Goal: Task Accomplishment & Management: Manage account settings

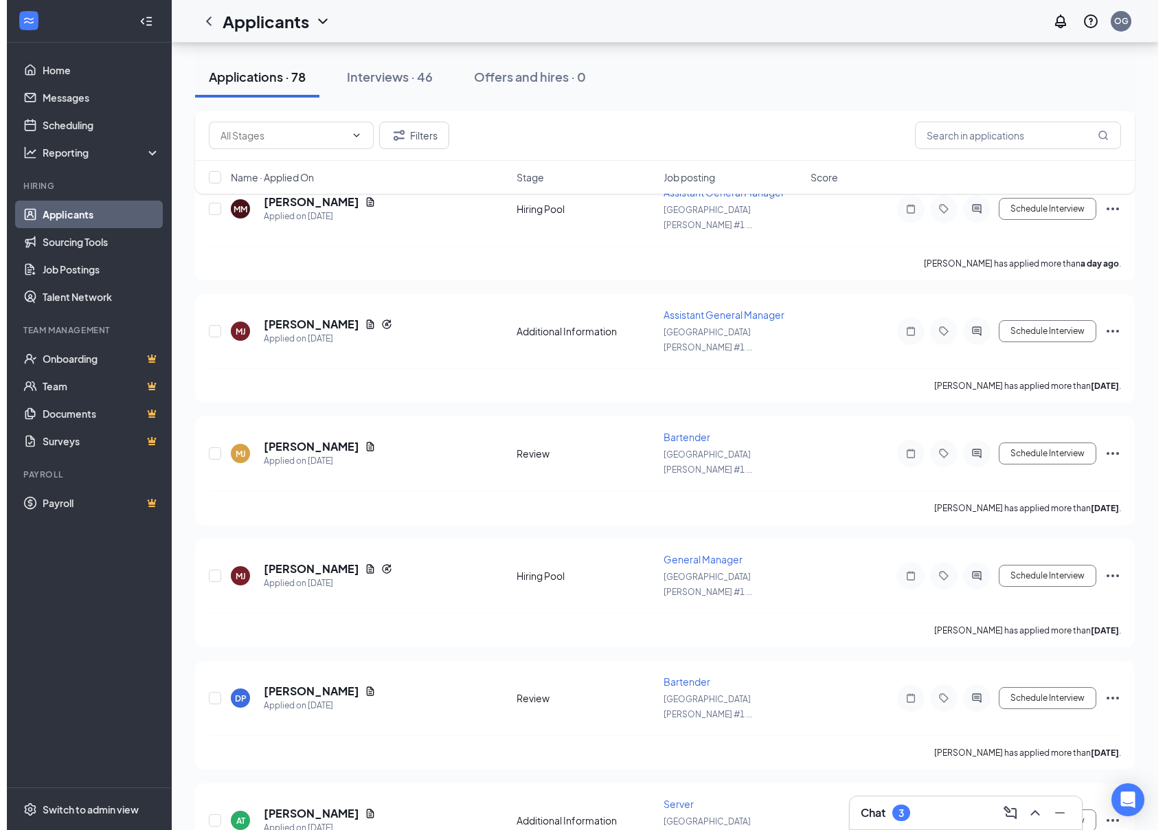
scroll to position [641, 0]
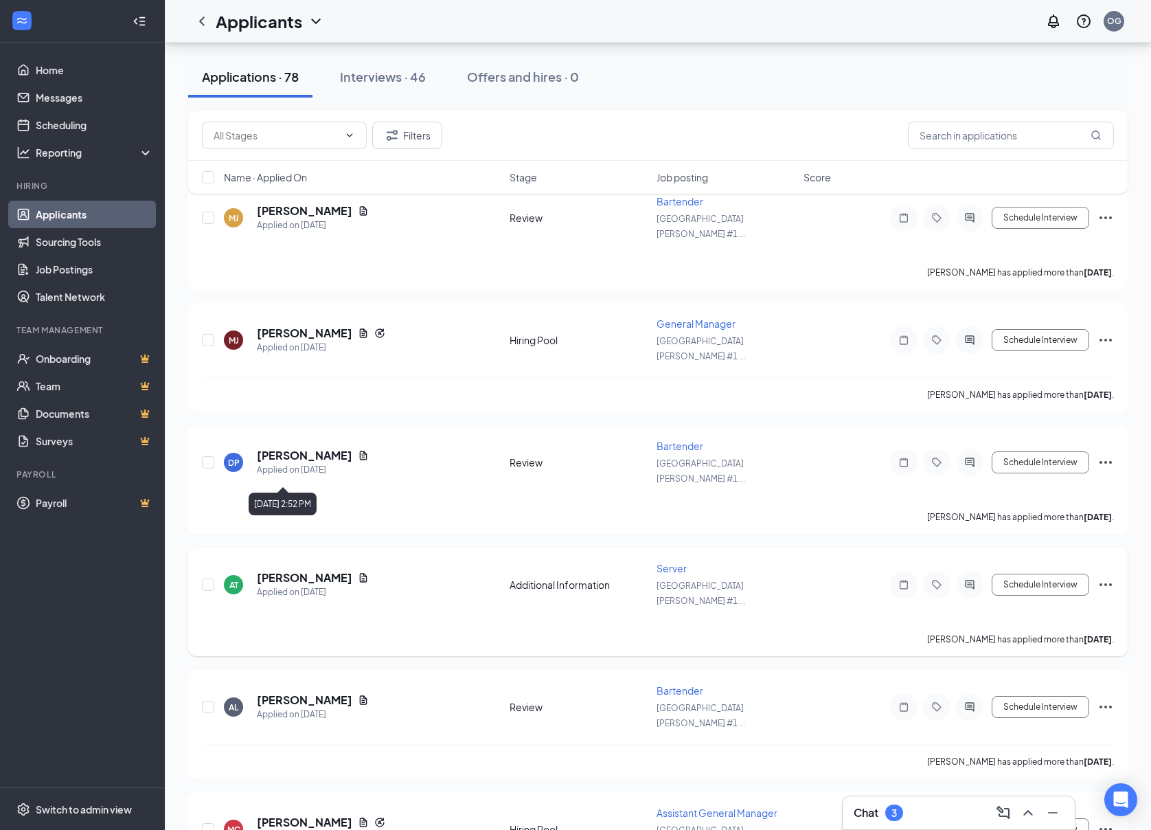
click at [294, 585] on div "Applied on [DATE]" at bounding box center [313, 592] width 112 height 14
click at [206, 578] on input "checkbox" at bounding box center [208, 584] width 12 height 12
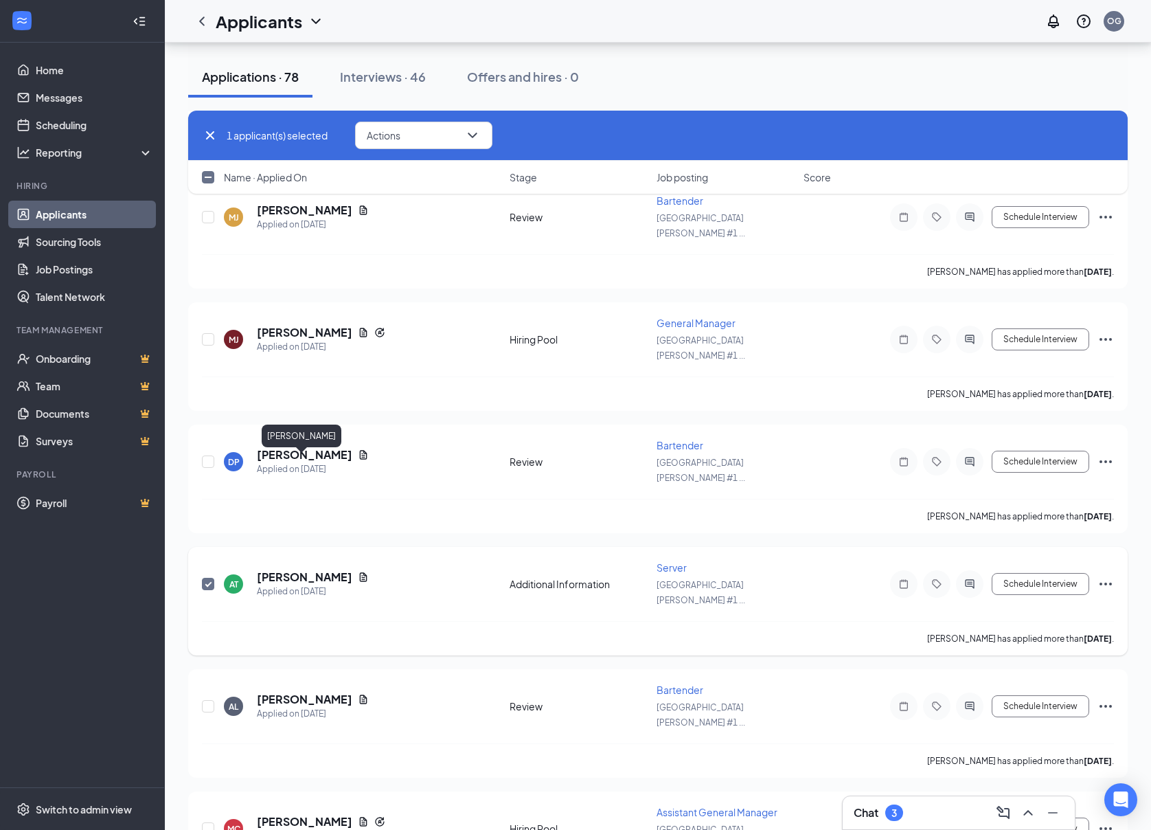
click at [286, 570] on h5 "[PERSON_NAME]" at bounding box center [304, 577] width 95 height 15
checkbox input "false"
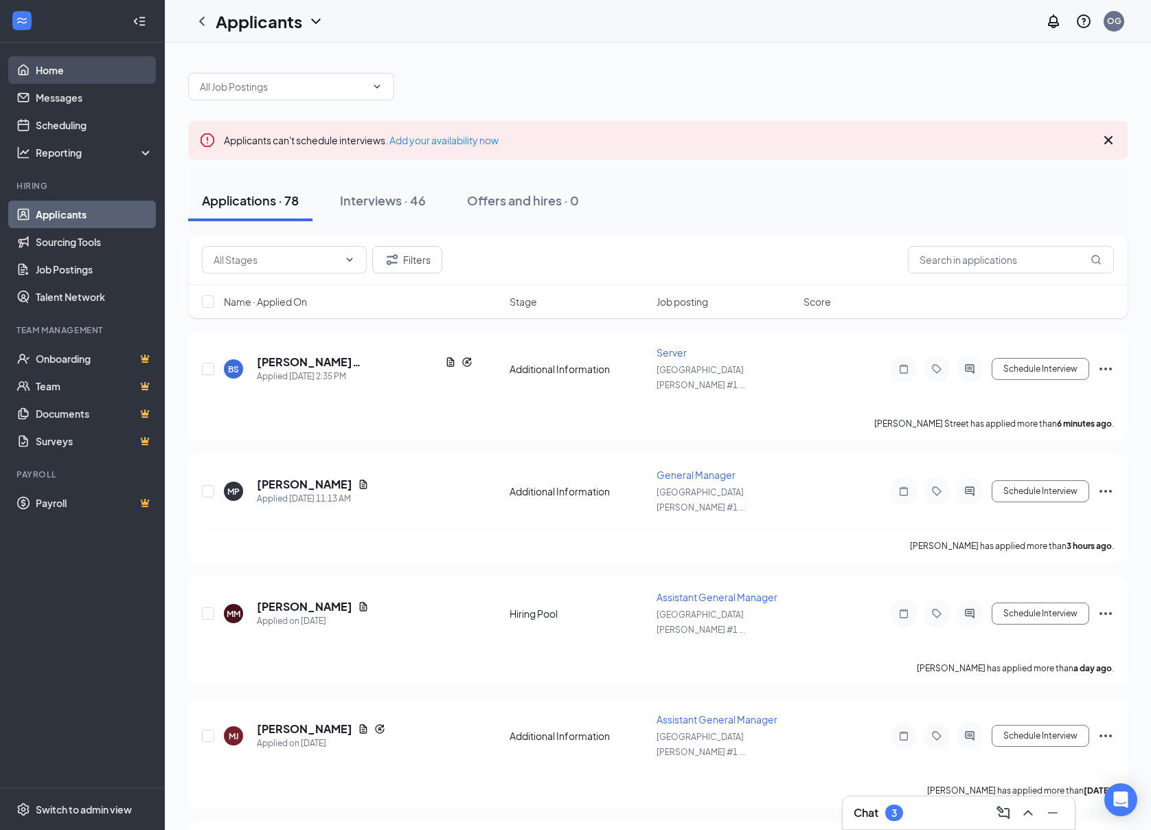
click at [138, 64] on link "Home" at bounding box center [94, 69] width 117 height 27
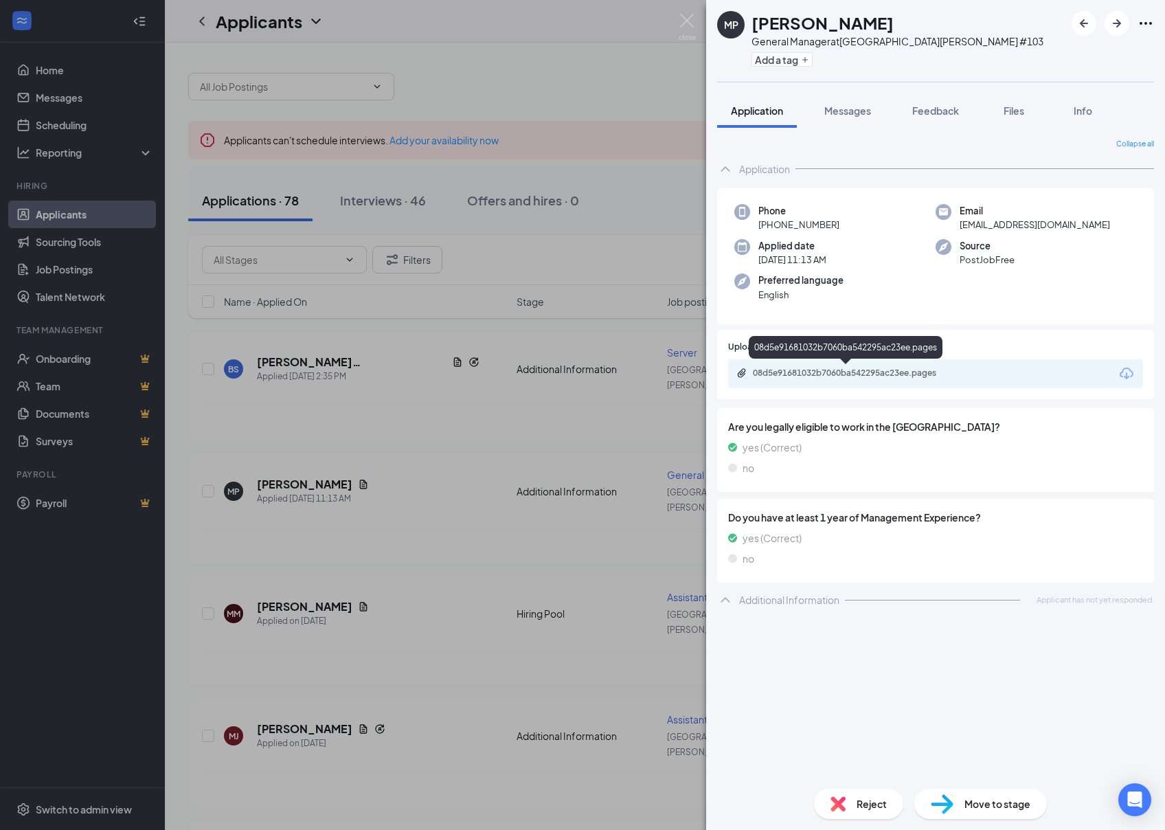
click at [831, 374] on div "08d5e91681032b7060ba542295ac23ee.pages" at bounding box center [849, 373] width 192 height 11
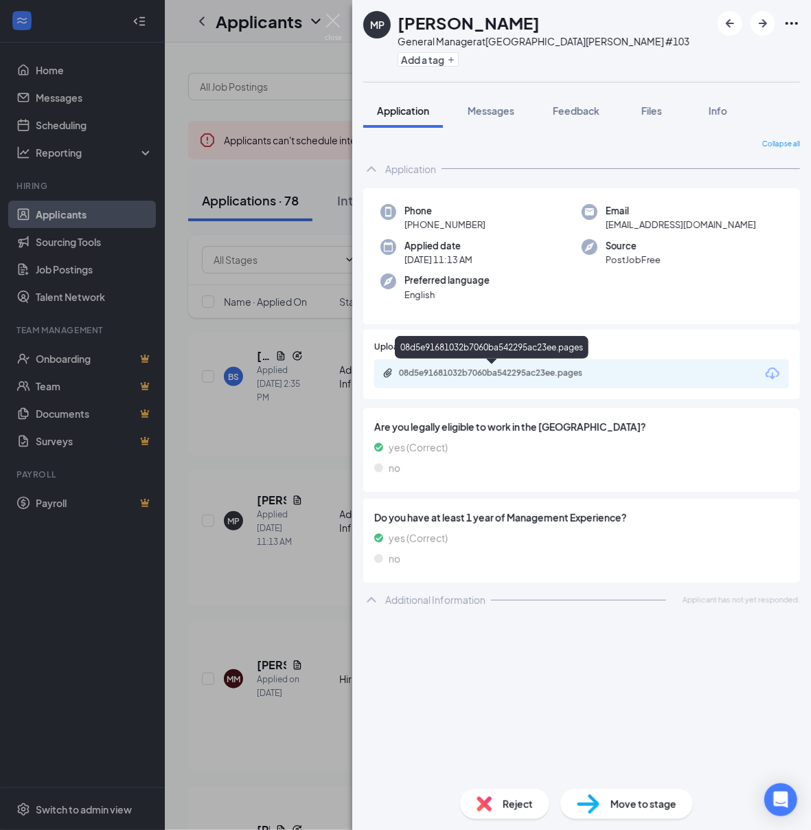
click at [455, 368] on div "08d5e91681032b7060ba542295ac23ee.pages" at bounding box center [495, 373] width 192 height 11
click at [731, 20] on icon "ArrowLeftNew" at bounding box center [730, 23] width 8 height 8
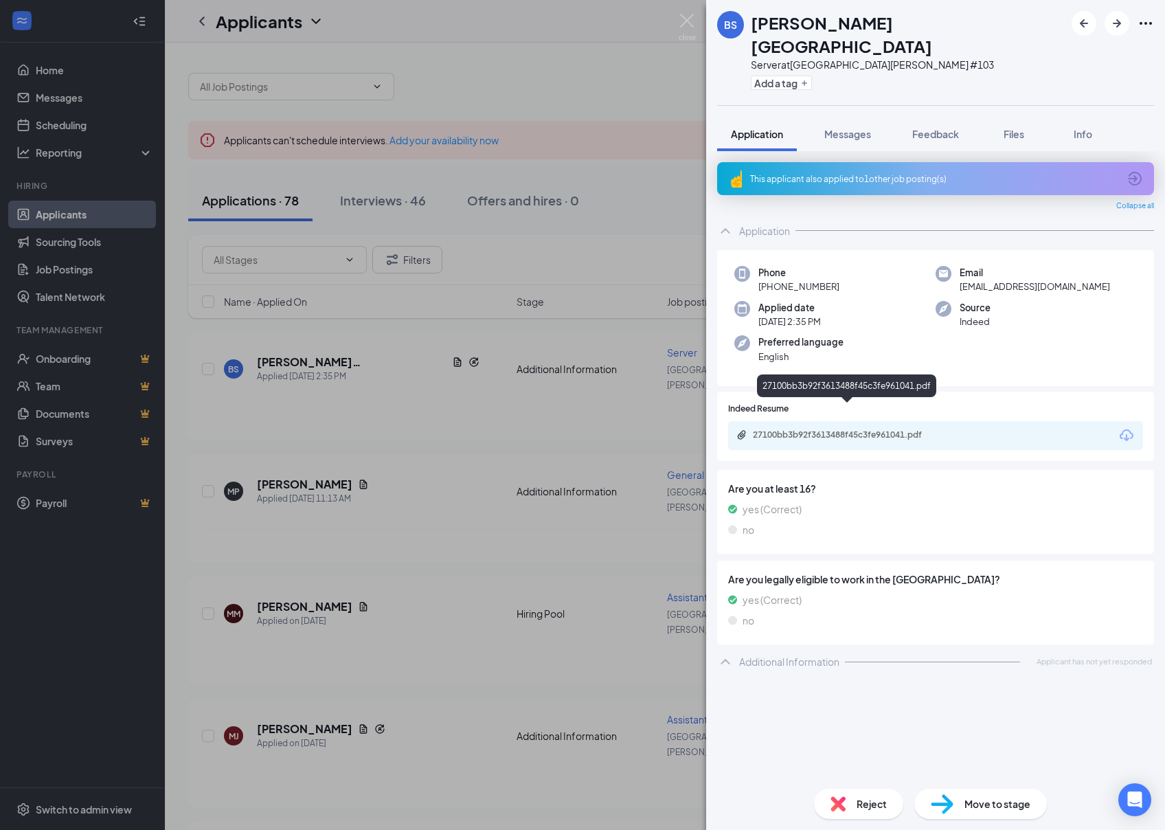
click at [803, 429] on div "27100bb3b92f3613488f45c3fe961041.pdf" at bounding box center [849, 434] width 192 height 11
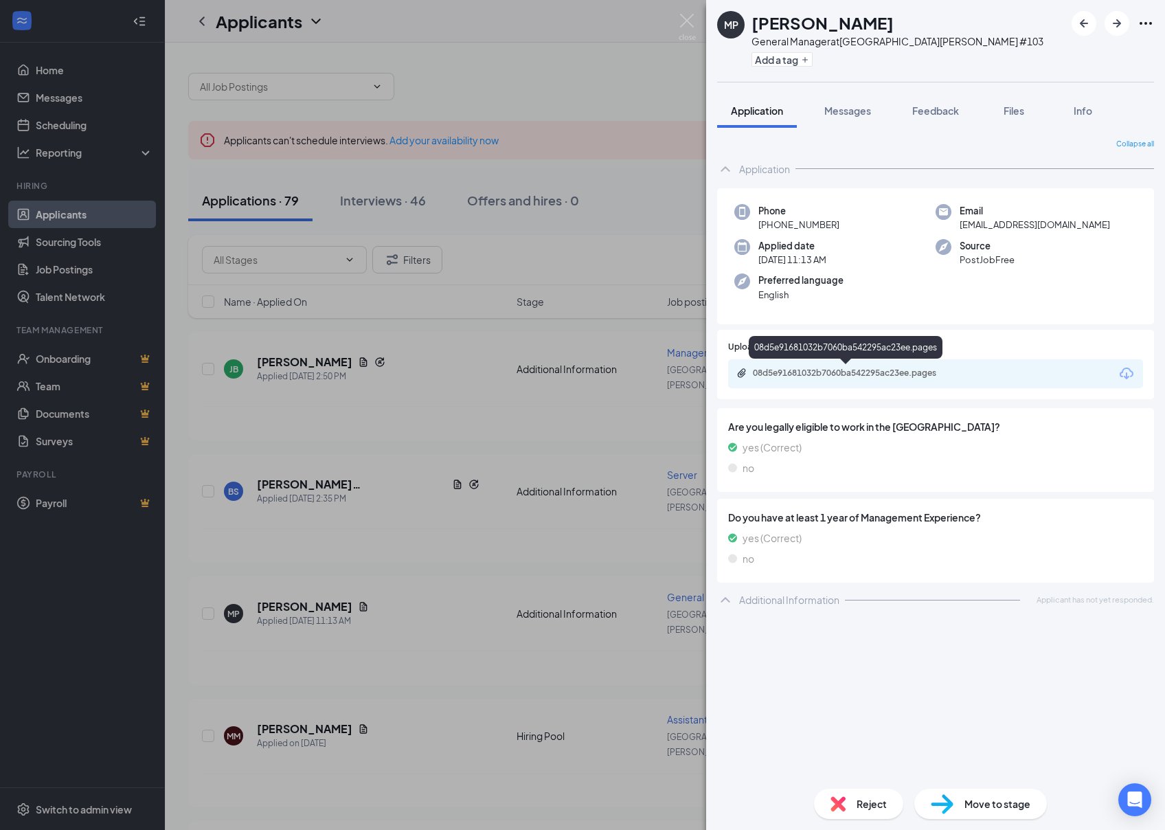
click at [820, 370] on div "08d5e91681032b7060ba542295ac23ee.pages" at bounding box center [849, 373] width 192 height 11
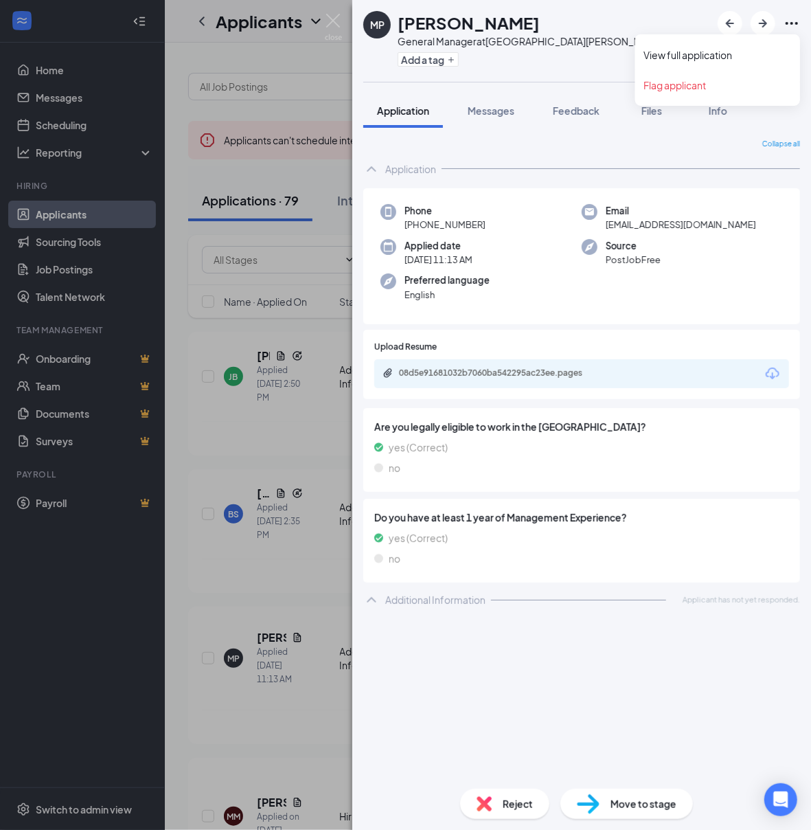
click at [790, 26] on icon "Ellipses" at bounding box center [792, 23] width 16 height 16
click at [734, 53] on link "View full application" at bounding box center [718, 55] width 148 height 14
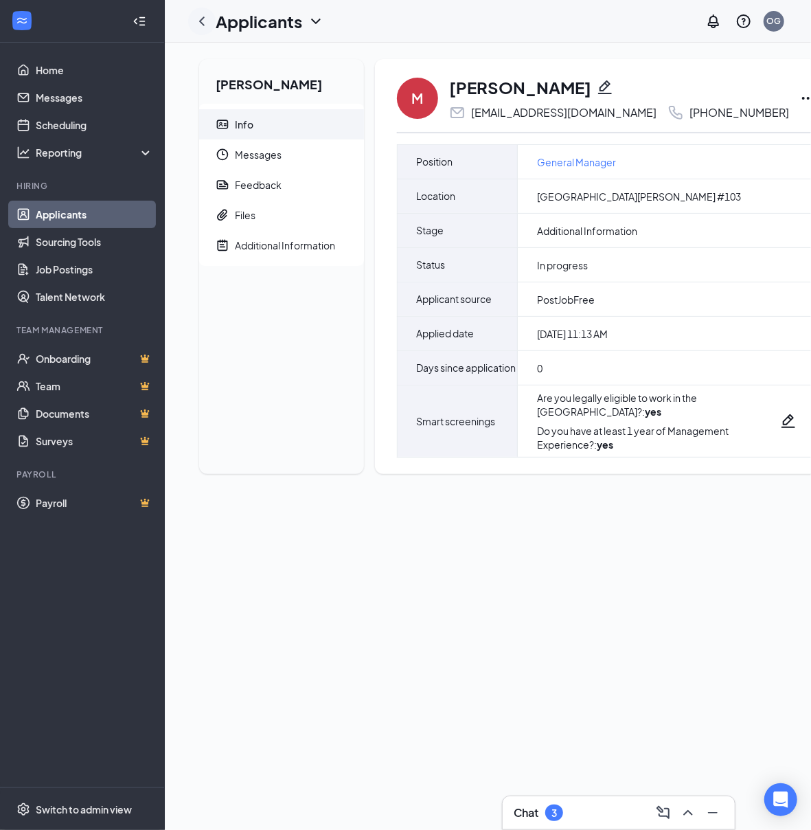
click at [203, 15] on icon "ChevronLeft" at bounding box center [202, 21] width 16 height 16
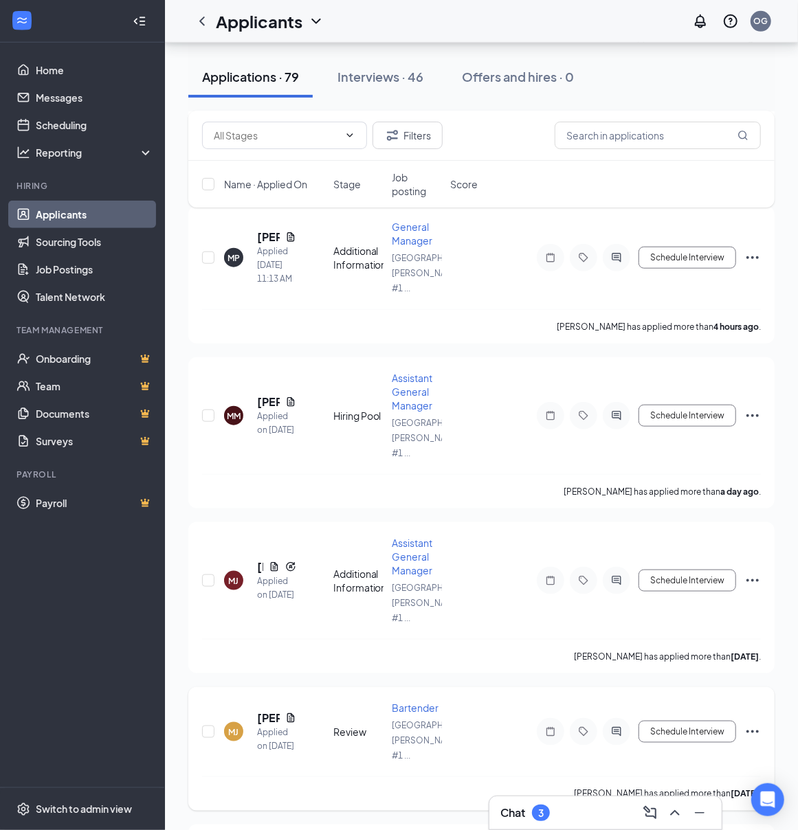
scroll to position [550, 0]
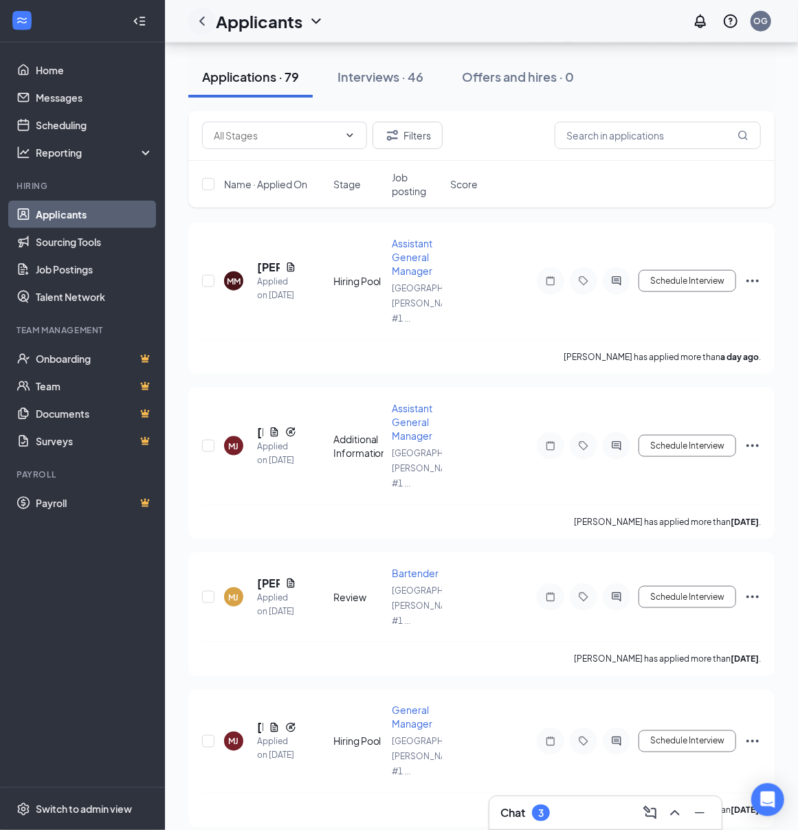
click at [195, 16] on icon "ChevronLeft" at bounding box center [202, 21] width 16 height 16
click at [202, 23] on icon "ChevronLeft" at bounding box center [201, 20] width 5 height 9
click at [290, 76] on div "Applications · 79" at bounding box center [250, 76] width 97 height 17
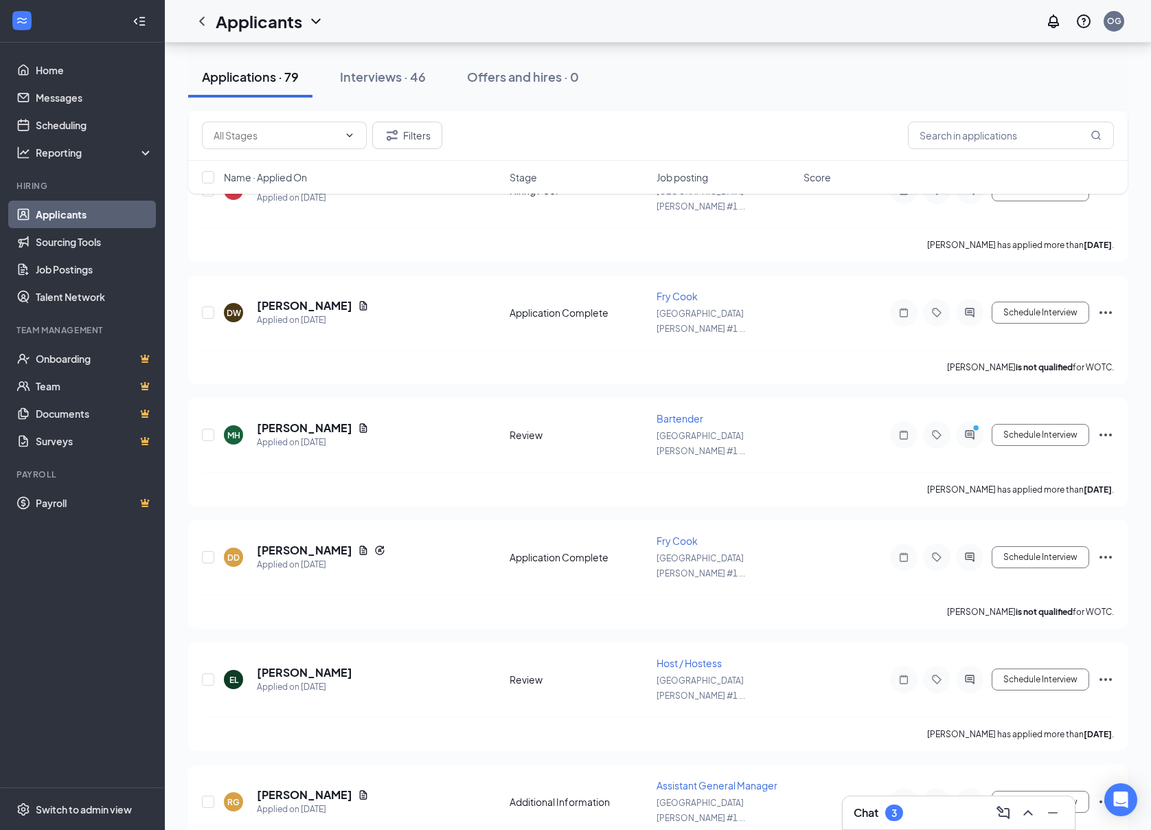
scroll to position [1465, 0]
